Goal: Find specific page/section: Find specific page/section

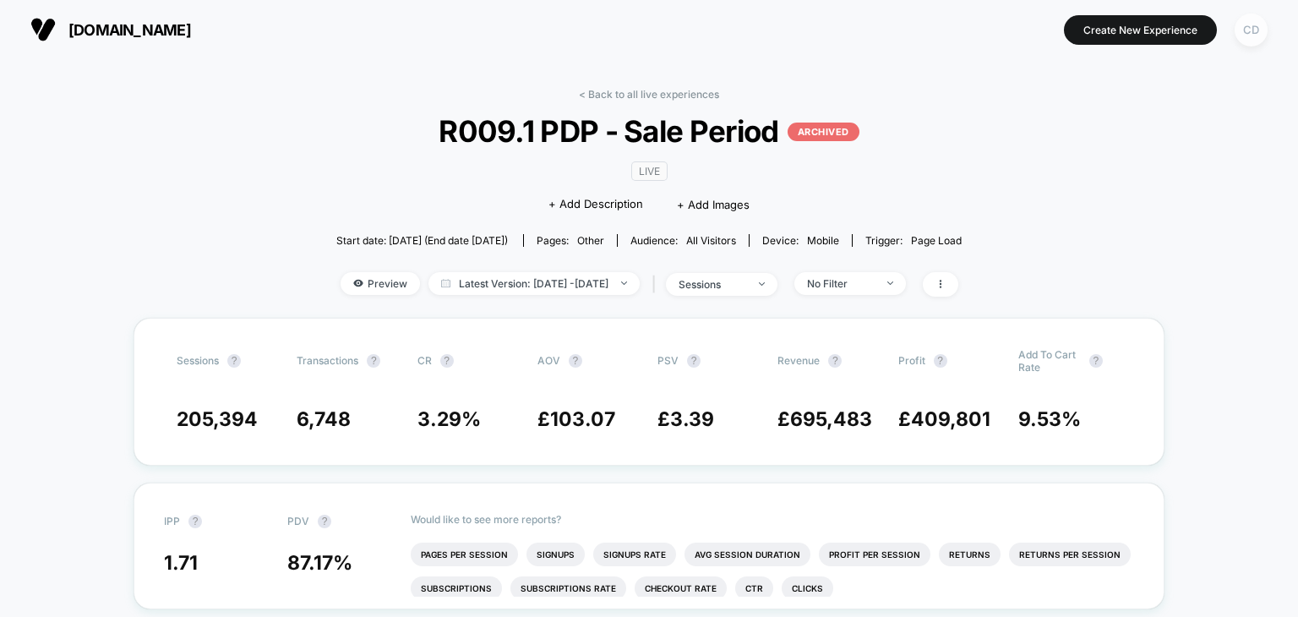
click at [1258, 35] on div "CD" at bounding box center [1251, 30] width 33 height 33
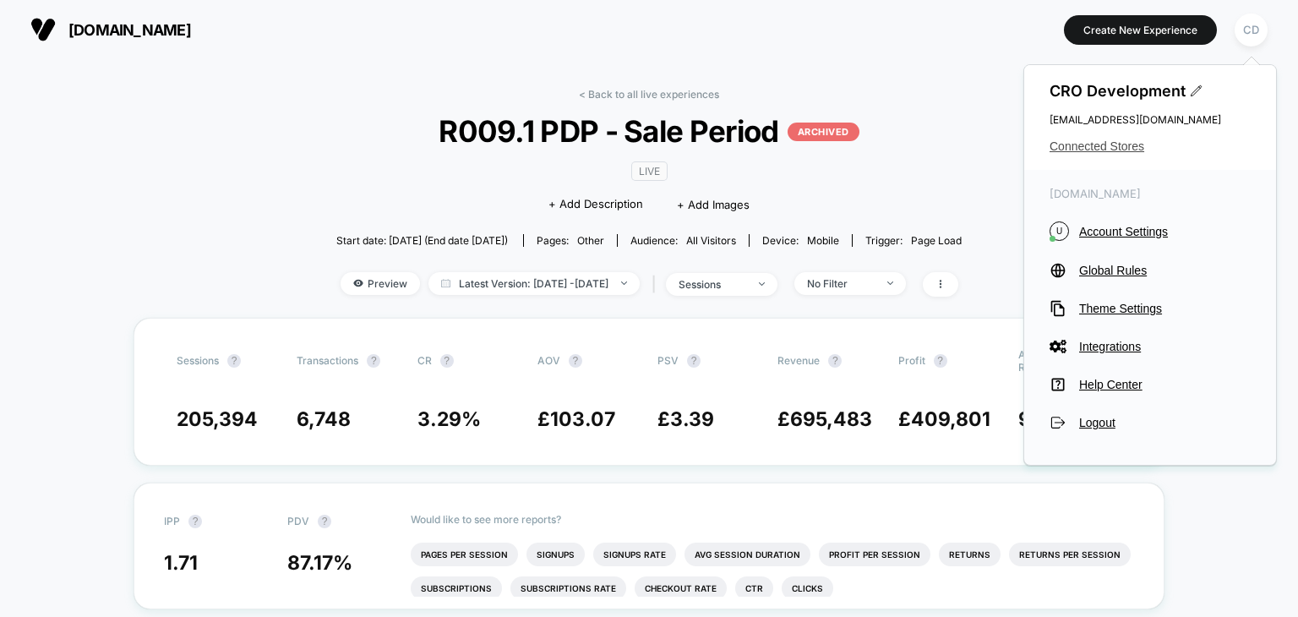
click at [1112, 146] on span "Connected Stores" at bounding box center [1150, 146] width 201 height 14
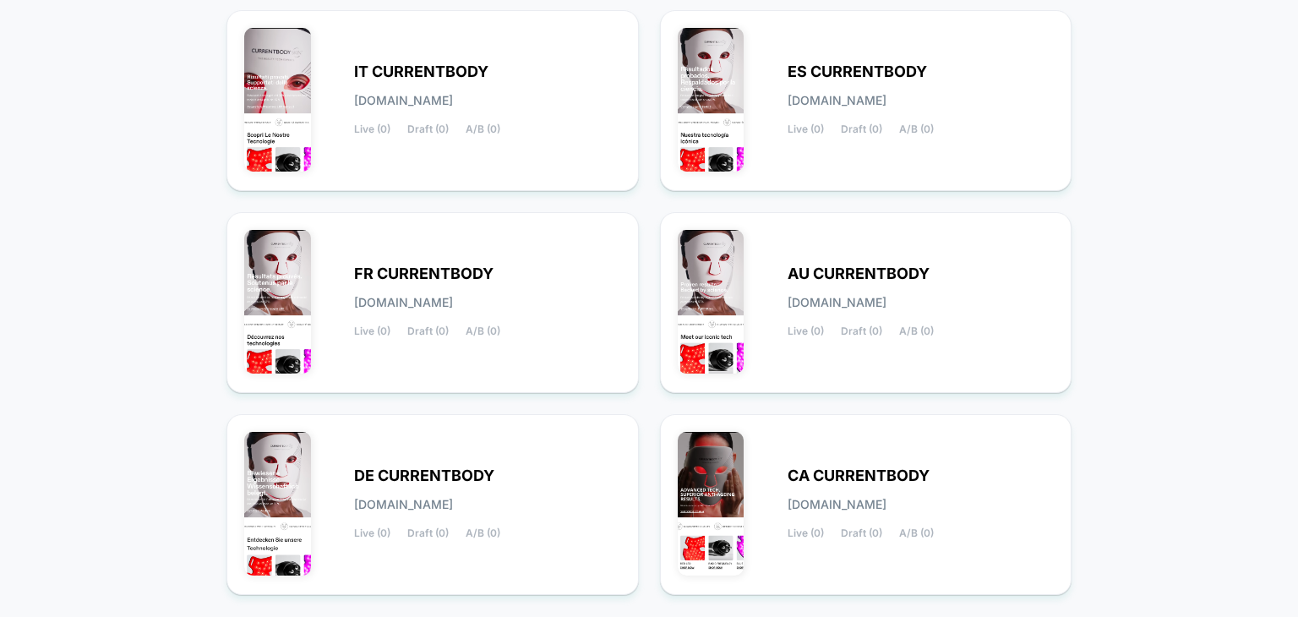
scroll to position [736, 0]
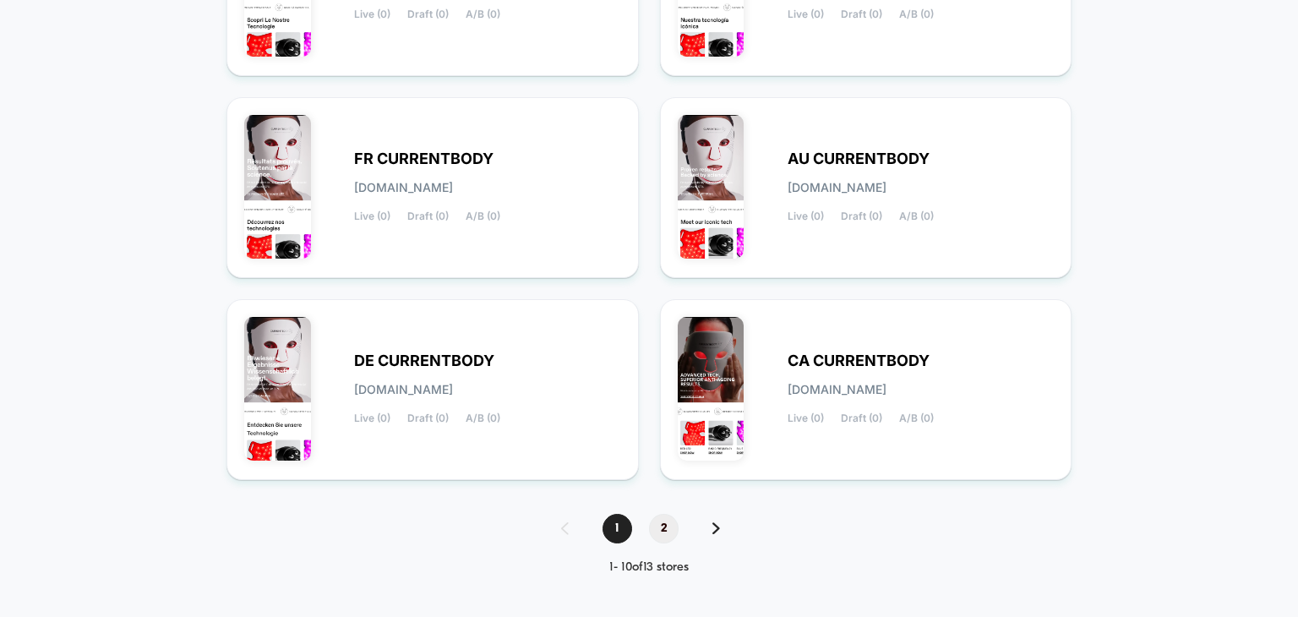
click at [669, 529] on span "2" at bounding box center [664, 529] width 30 height 30
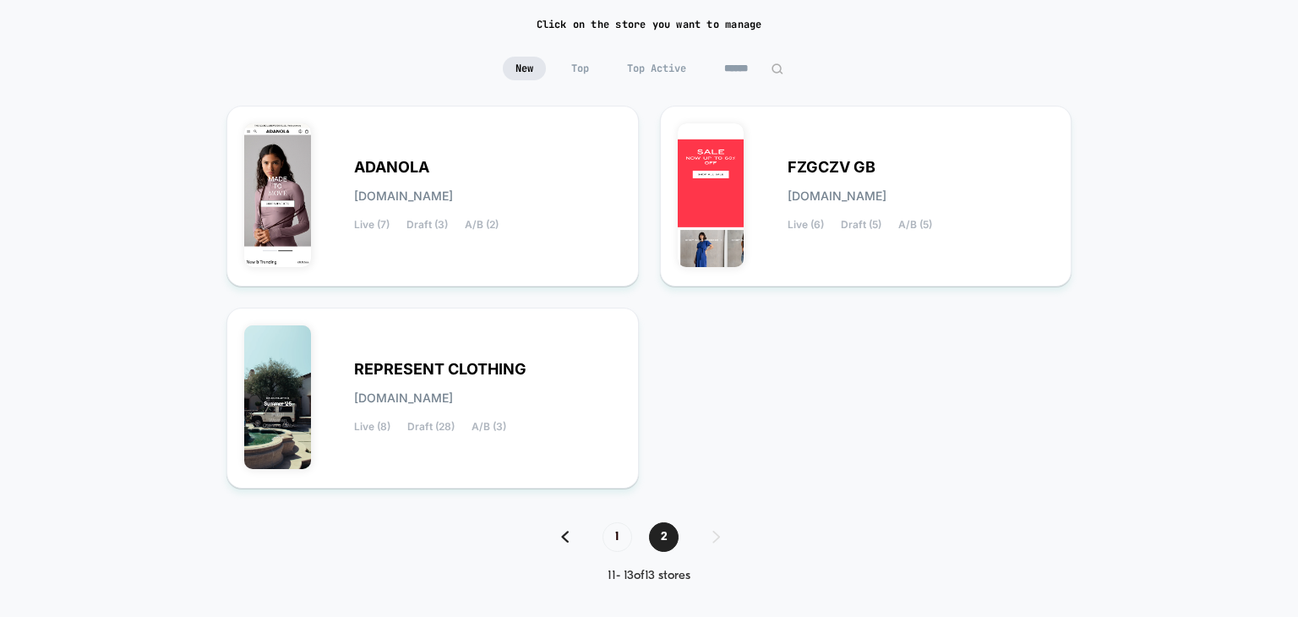
scroll to position [129, 0]
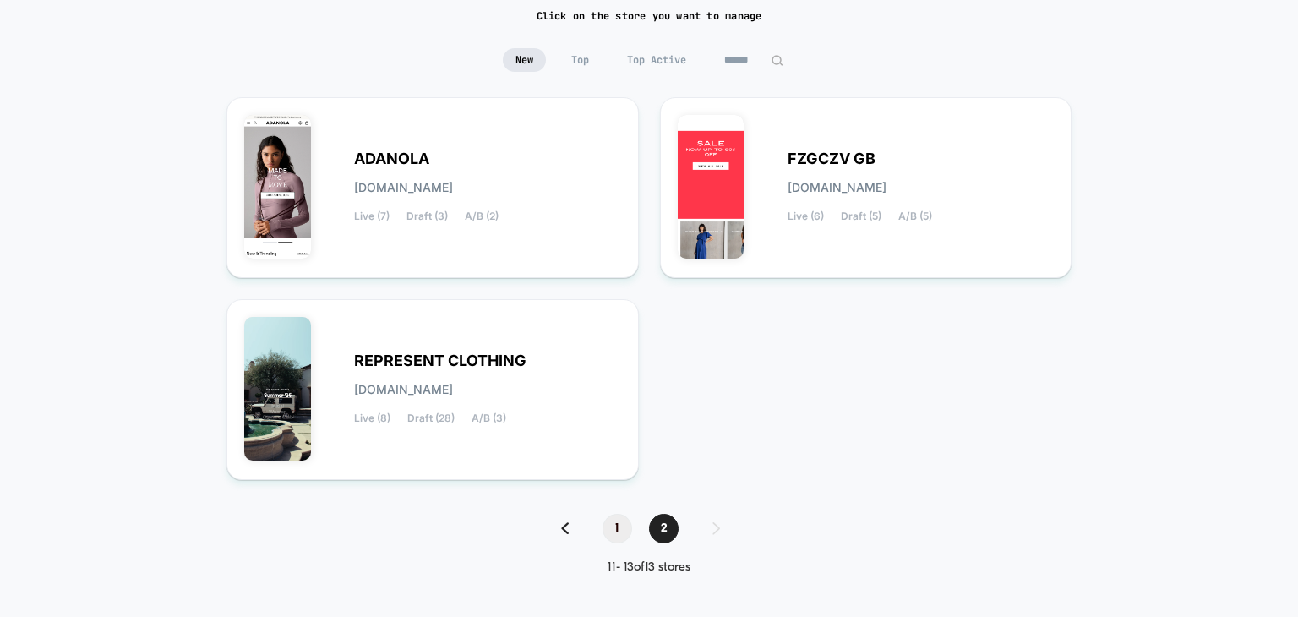
click at [620, 521] on span "1" at bounding box center [618, 529] width 30 height 30
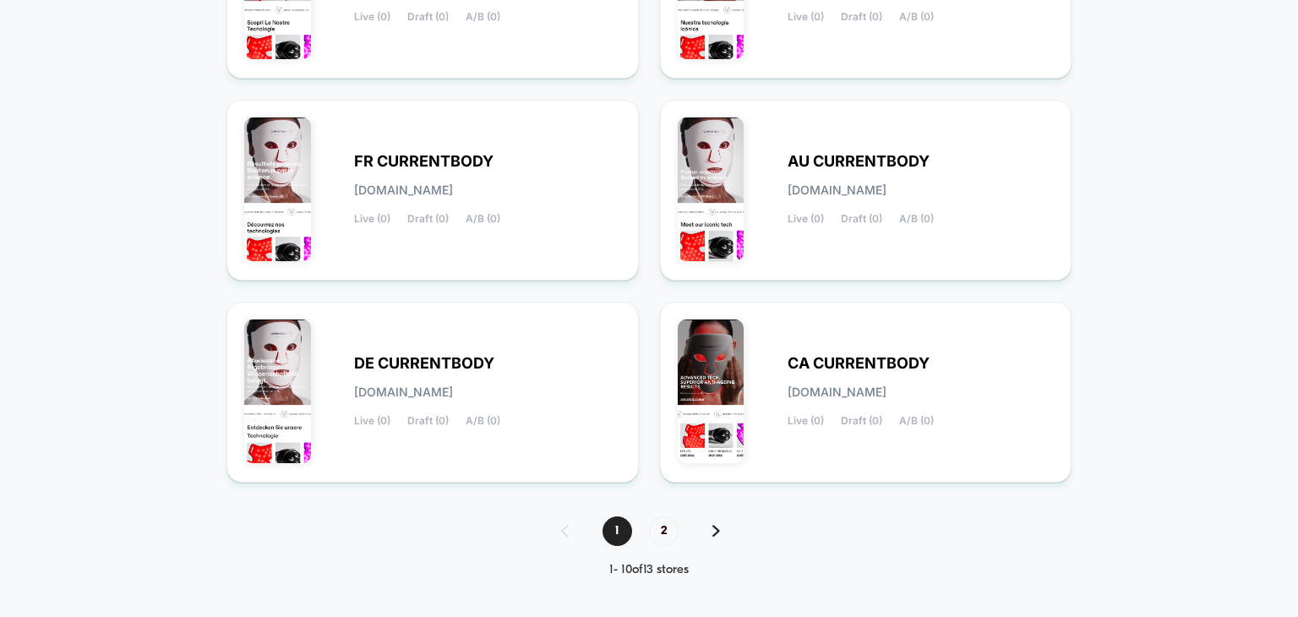
scroll to position [736, 0]
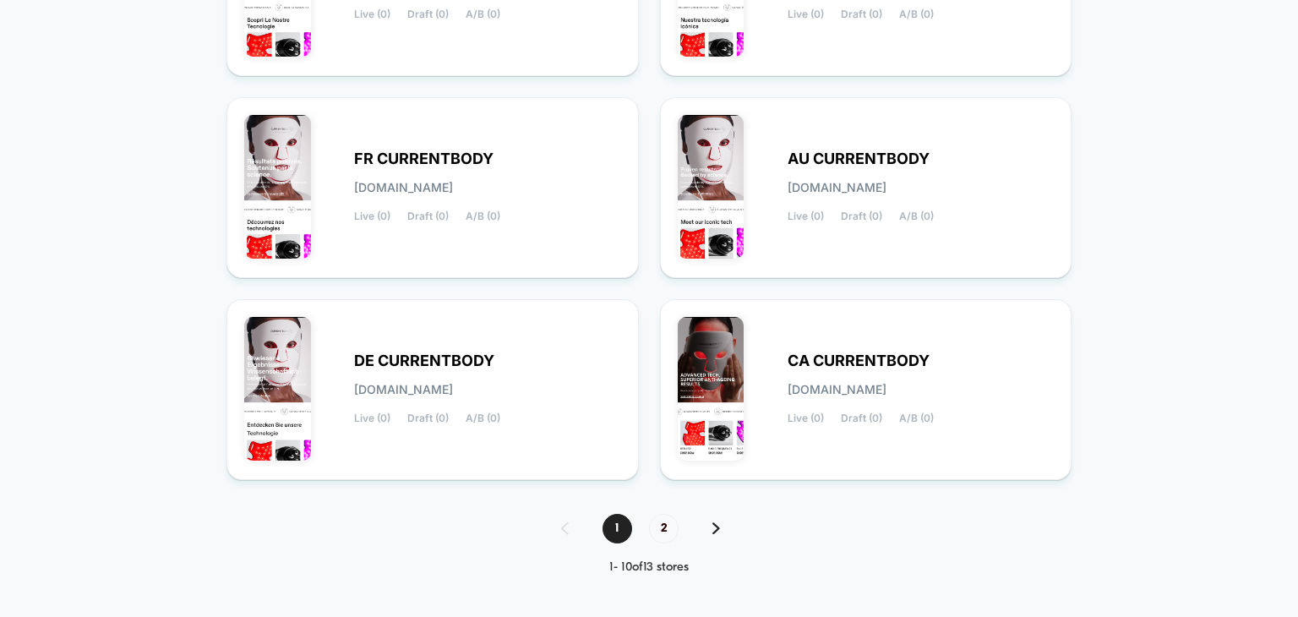
click at [717, 527] on img at bounding box center [717, 528] width 8 height 12
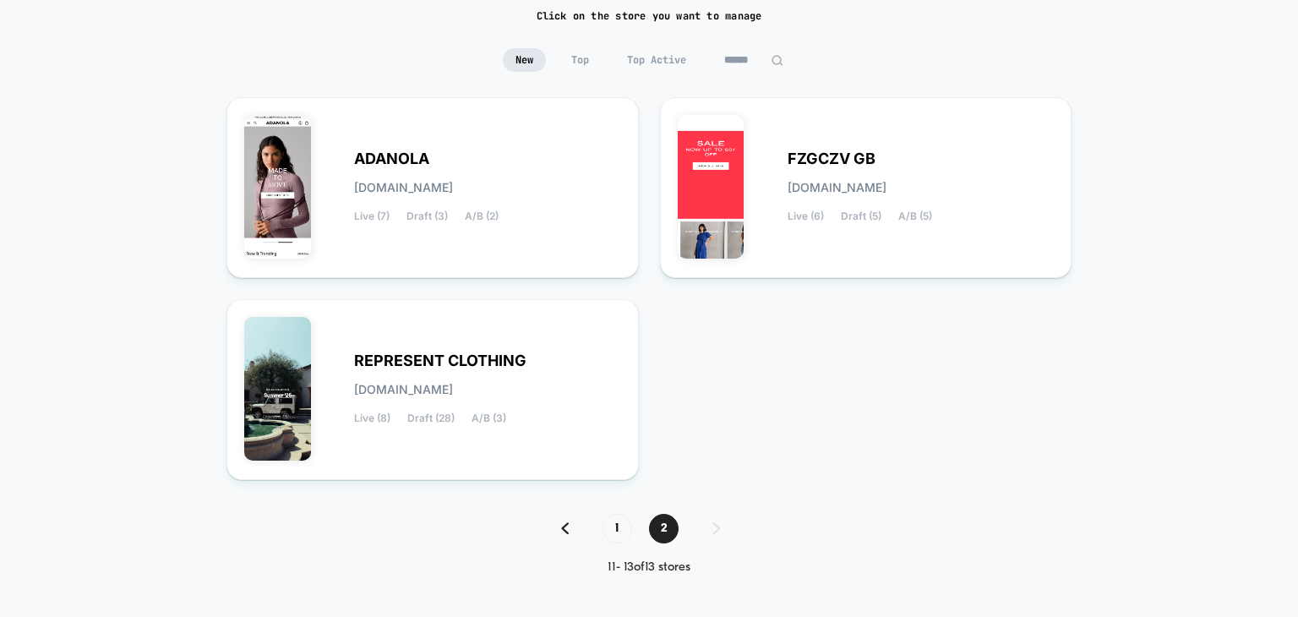
scroll to position [129, 0]
click at [899, 166] on div "FZGCZV GB [DOMAIN_NAME] Live (6) Draft (5) A/B (5)" at bounding box center [921, 187] width 267 height 69
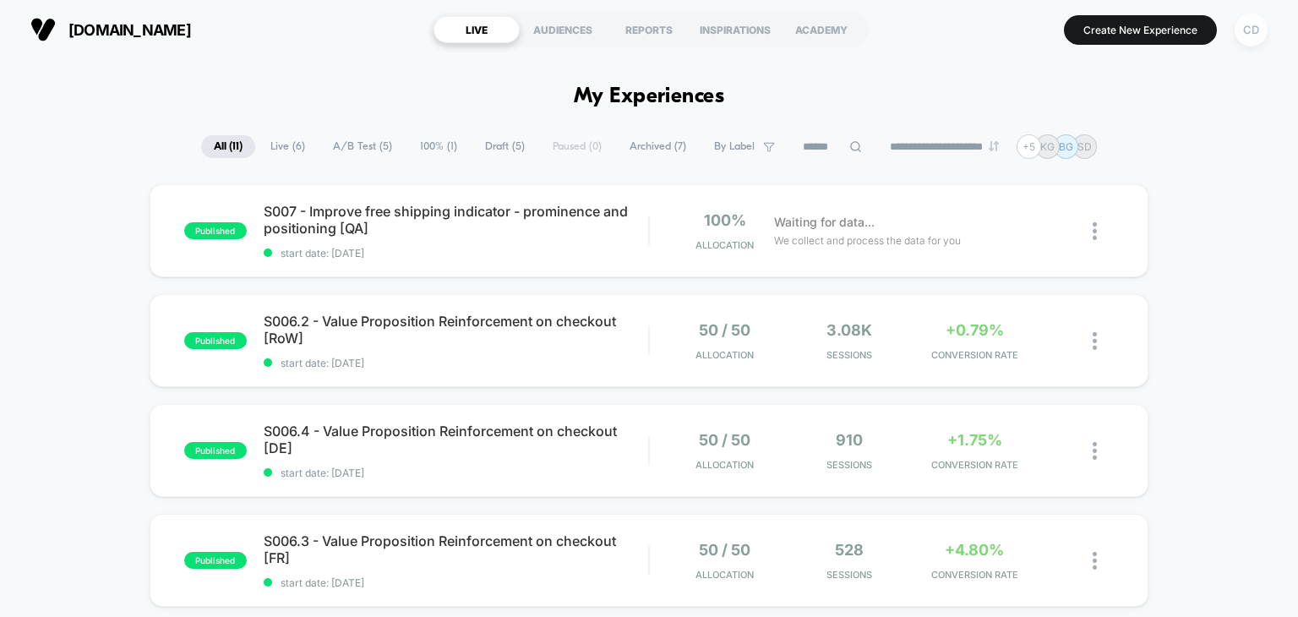
click at [1260, 29] on div "CD" at bounding box center [1251, 30] width 33 height 33
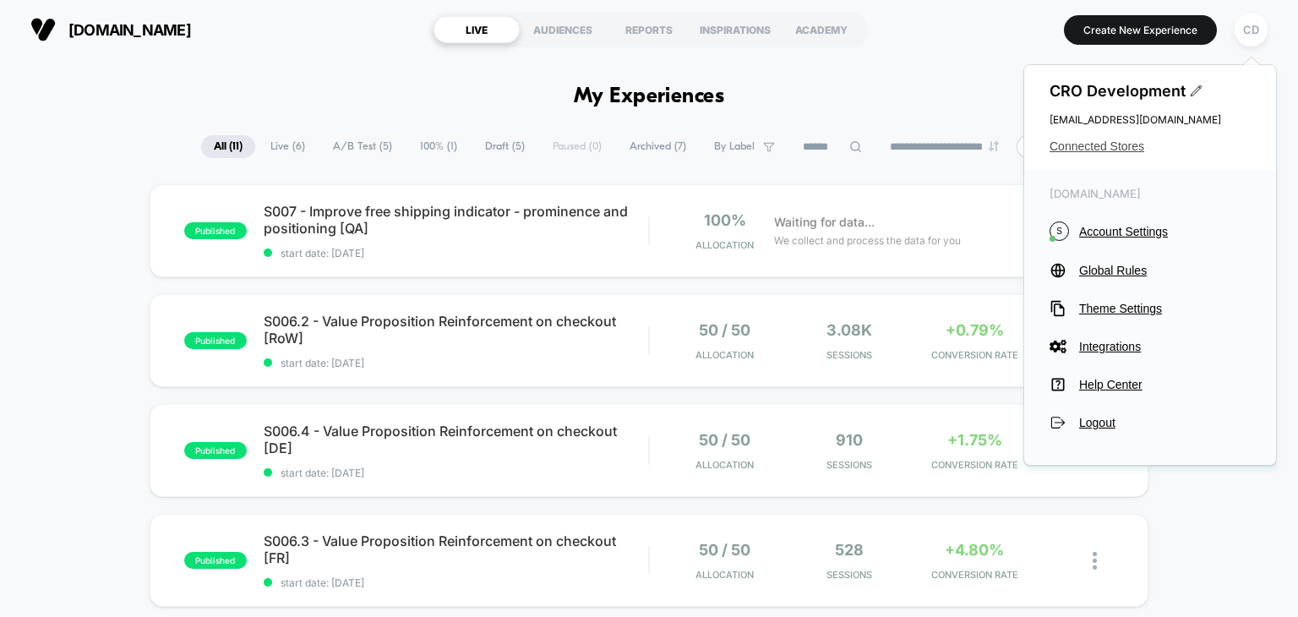
click at [1078, 148] on span "Connected Stores" at bounding box center [1150, 146] width 201 height 14
